Goal: Communication & Community: Answer question/provide support

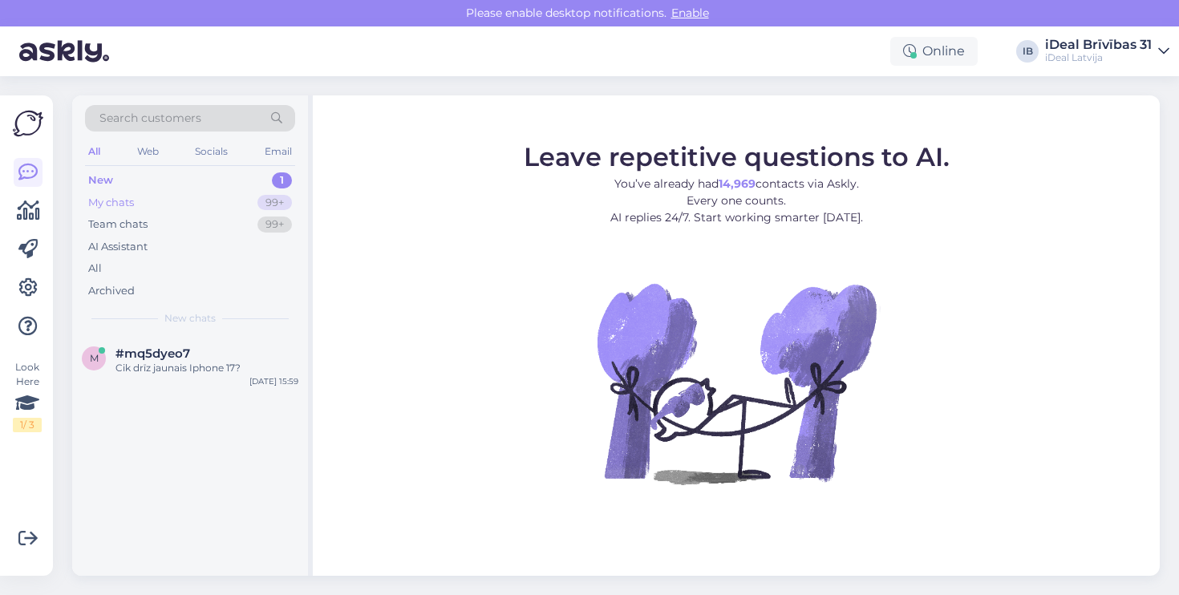
click at [224, 209] on div "My chats 99+" at bounding box center [190, 203] width 210 height 22
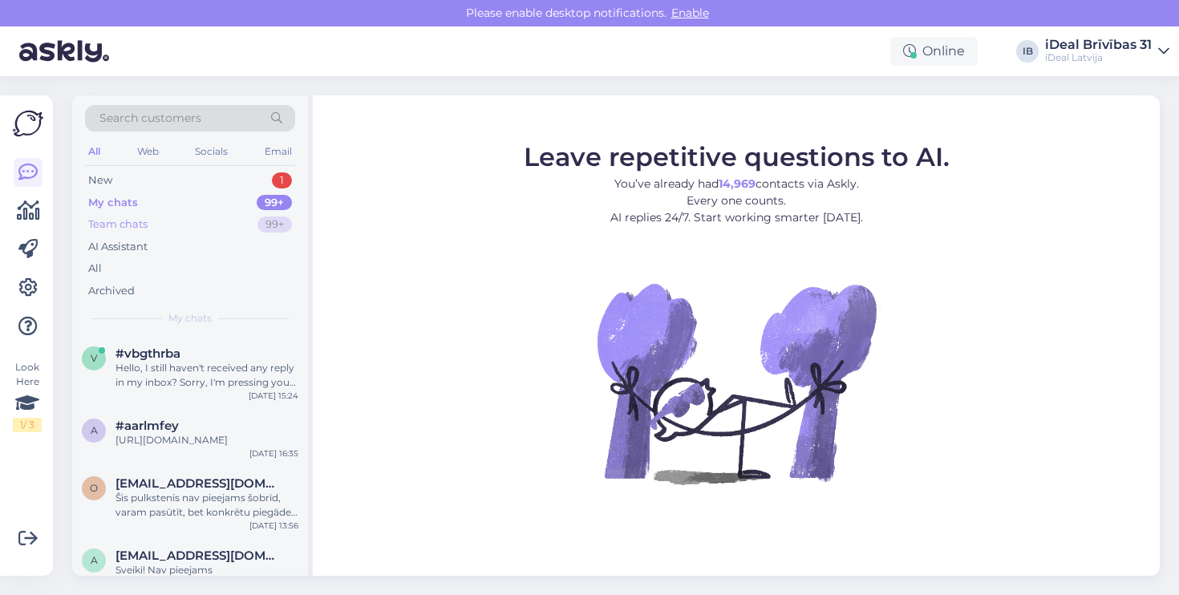
click at [224, 225] on div "Team chats 99+" at bounding box center [190, 224] width 210 height 22
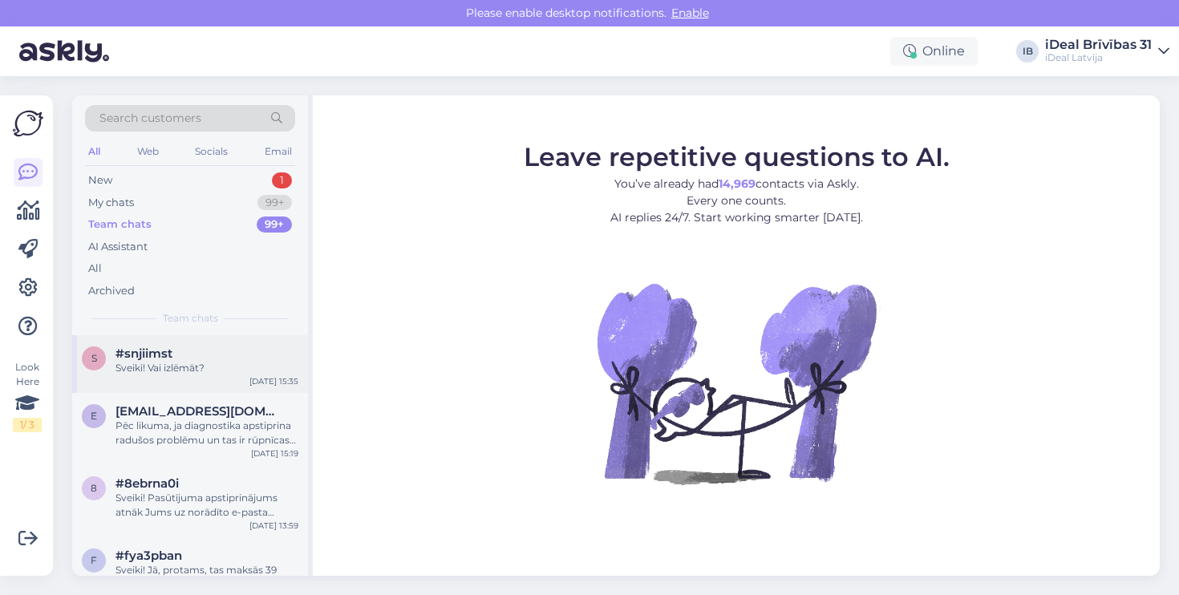
click at [196, 364] on div "Sveiki! Vai izlēmāt?" at bounding box center [207, 368] width 183 height 14
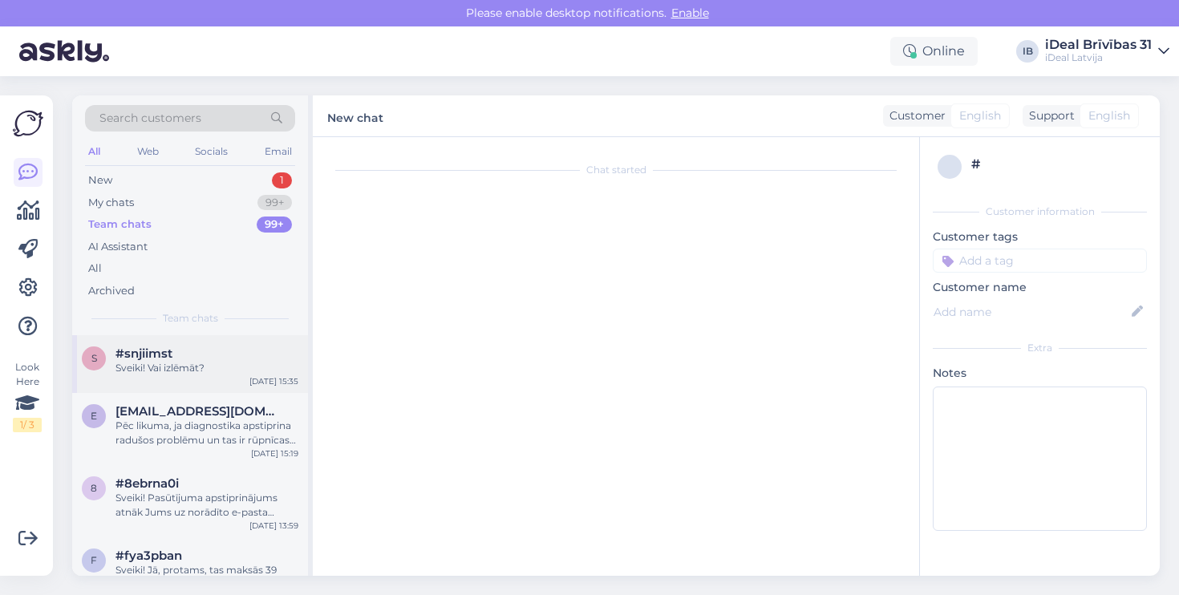
scroll to position [1054, 0]
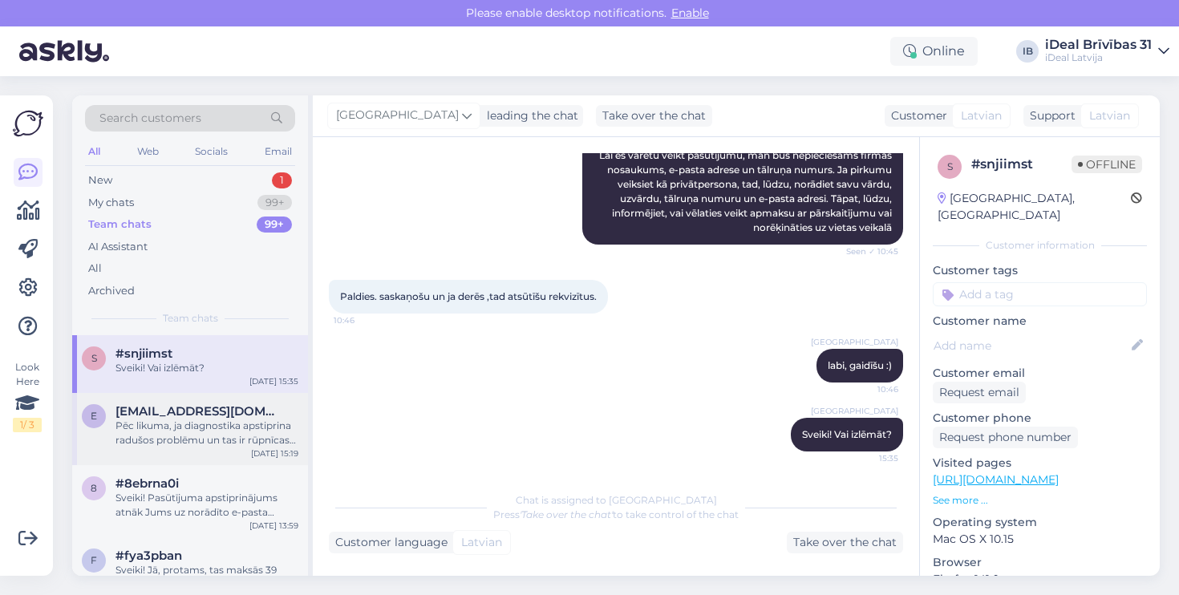
click at [197, 414] on span "[EMAIL_ADDRESS][DOMAIN_NAME]" at bounding box center [199, 411] width 167 height 14
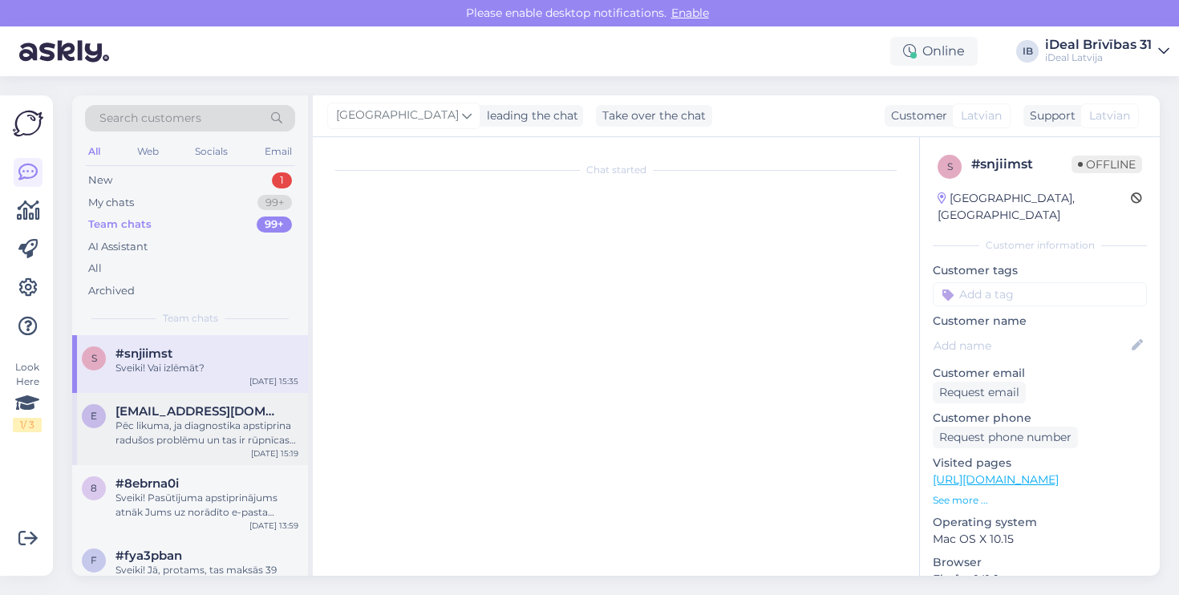
scroll to position [289, 0]
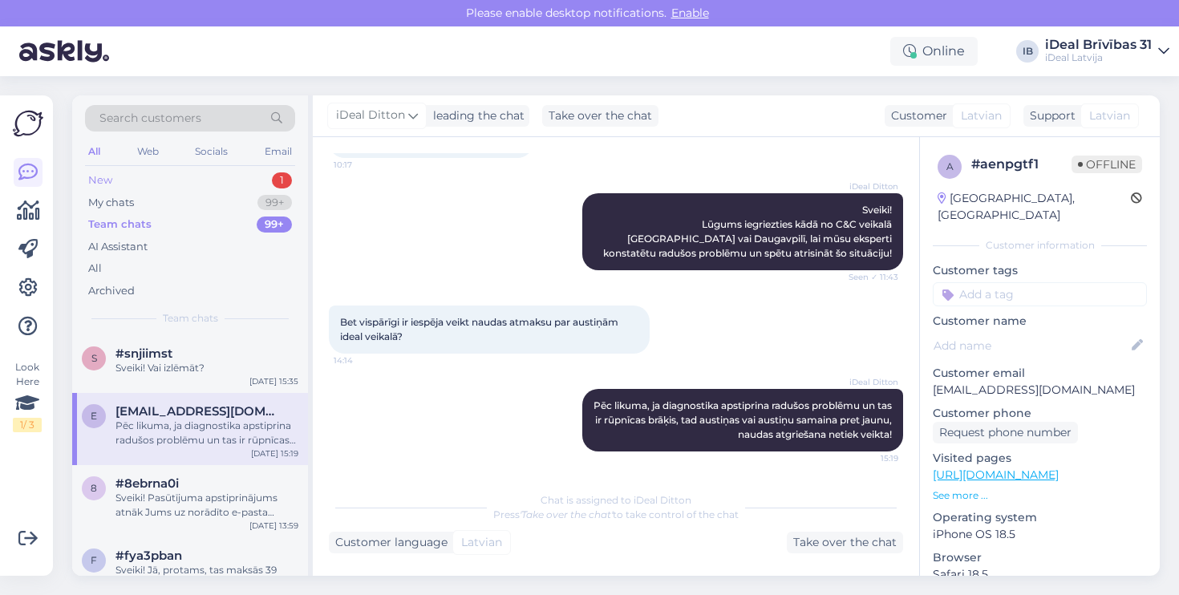
click at [213, 181] on div "New 1" at bounding box center [190, 180] width 210 height 22
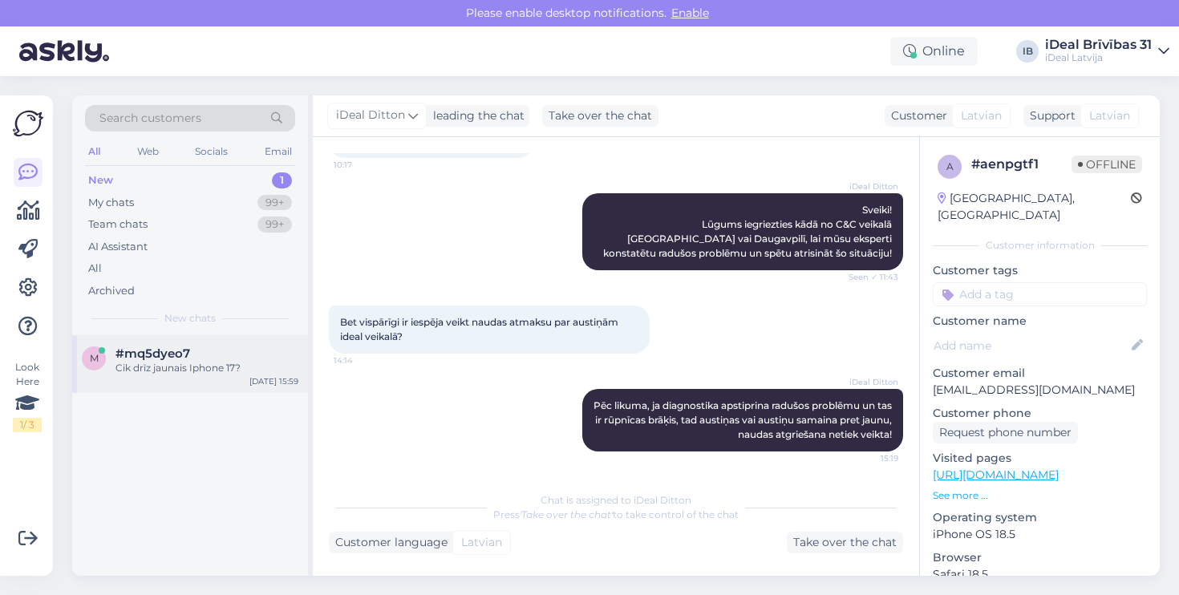
click at [217, 361] on div "Cik drīz jaunais Iphone 17?" at bounding box center [207, 368] width 183 height 14
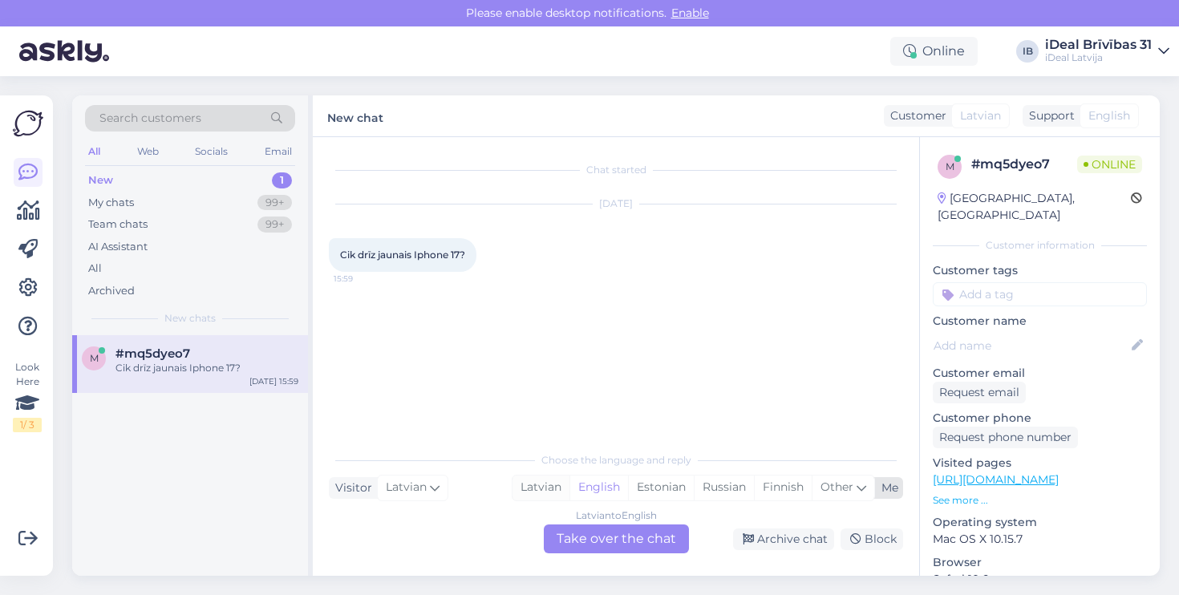
click at [559, 484] on div "Latvian" at bounding box center [541, 488] width 57 height 24
click at [603, 538] on div "Latvian to Latvian Take over the chat" at bounding box center [616, 539] width 145 height 29
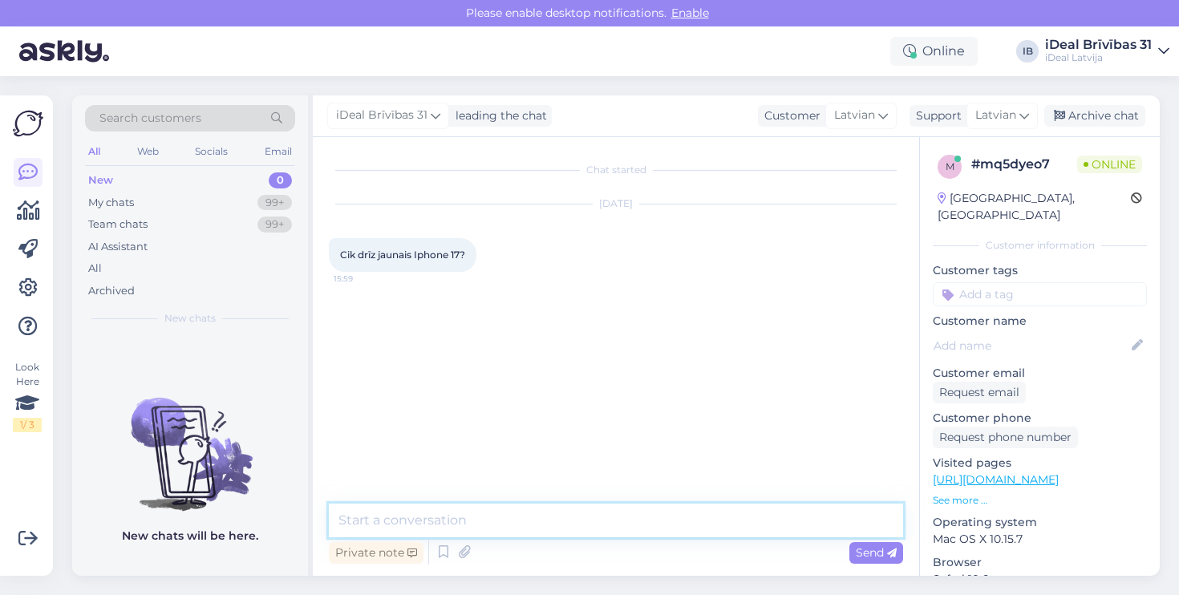
click at [586, 514] on textarea at bounding box center [616, 521] width 574 height 34
type textarea "Labdien, iPhone 17 iznāks septembrī, tad arī būs sīkāka informācija"
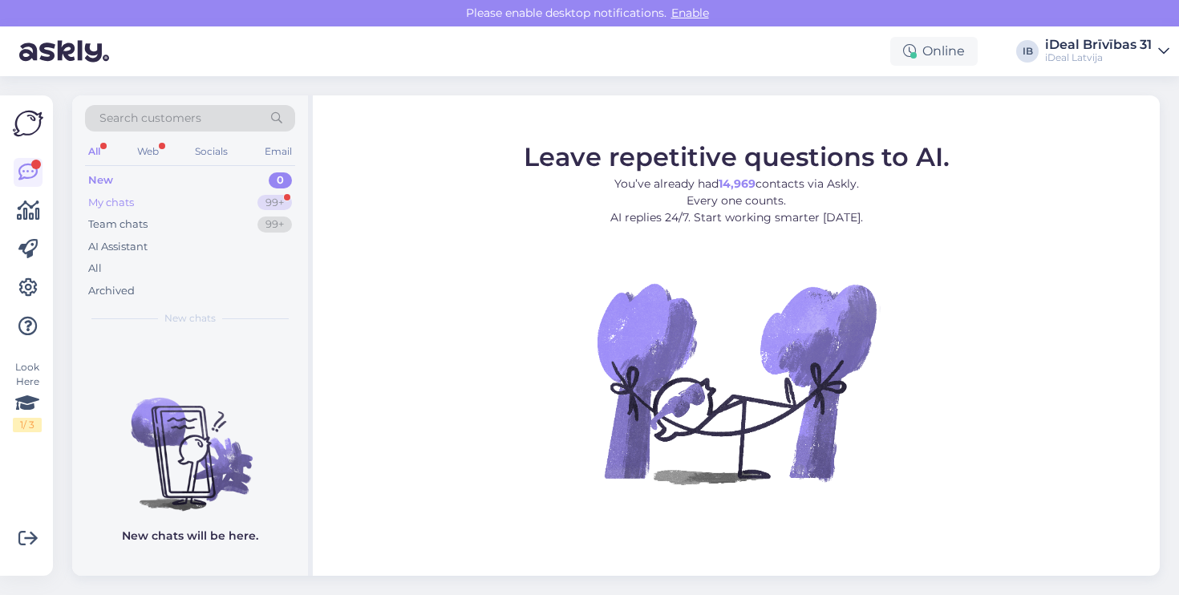
click at [244, 199] on div "My chats 99+" at bounding box center [190, 203] width 210 height 22
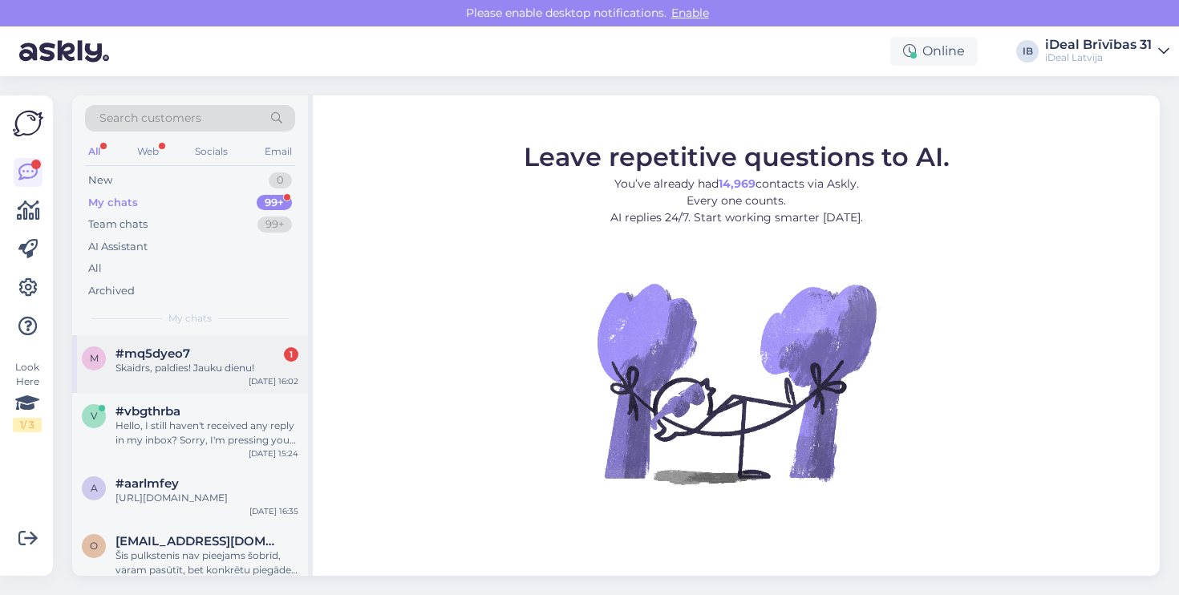
click at [216, 361] on div "Skaidrs, paldies! Jauku dienu!" at bounding box center [207, 368] width 183 height 14
